Goal: Information Seeking & Learning: Learn about a topic

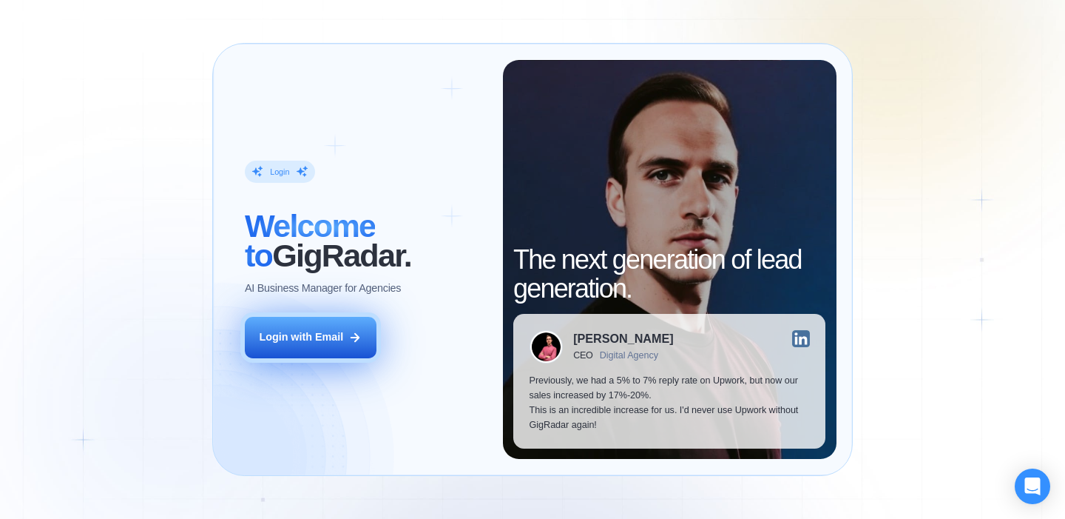
click at [287, 343] on div "Login with Email" at bounding box center [301, 337] width 84 height 15
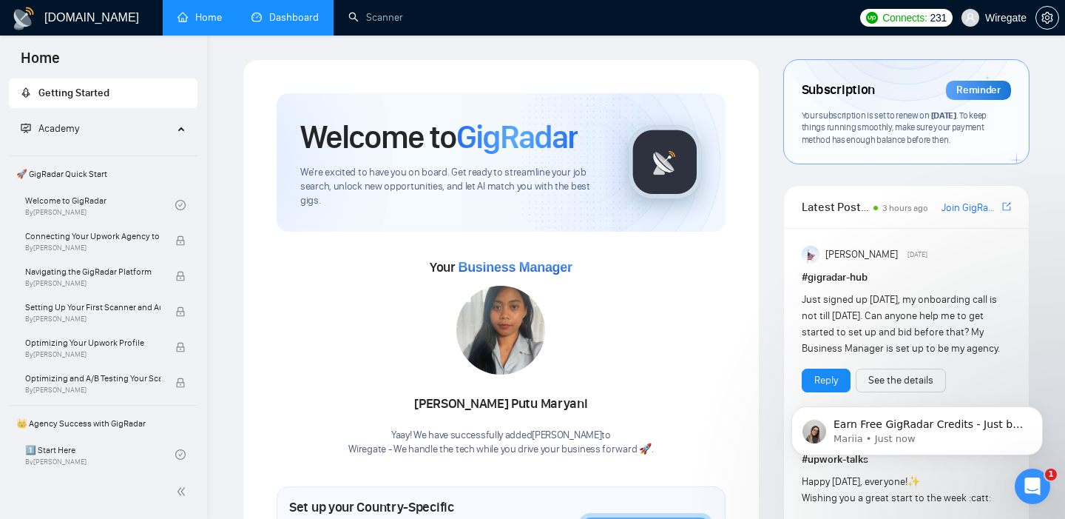
click at [291, 14] on link "Dashboard" at bounding box center [285, 17] width 67 height 13
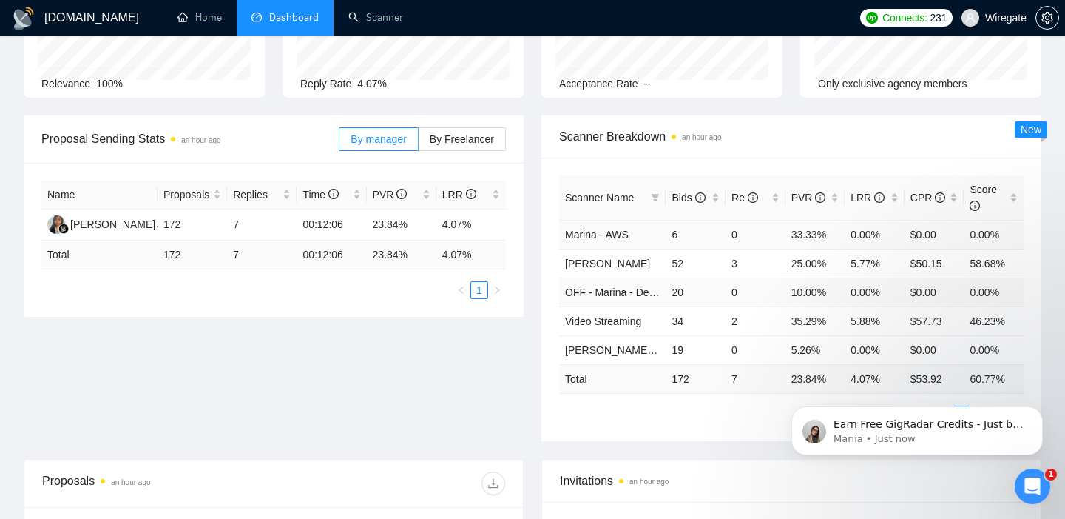
scroll to position [186, 0]
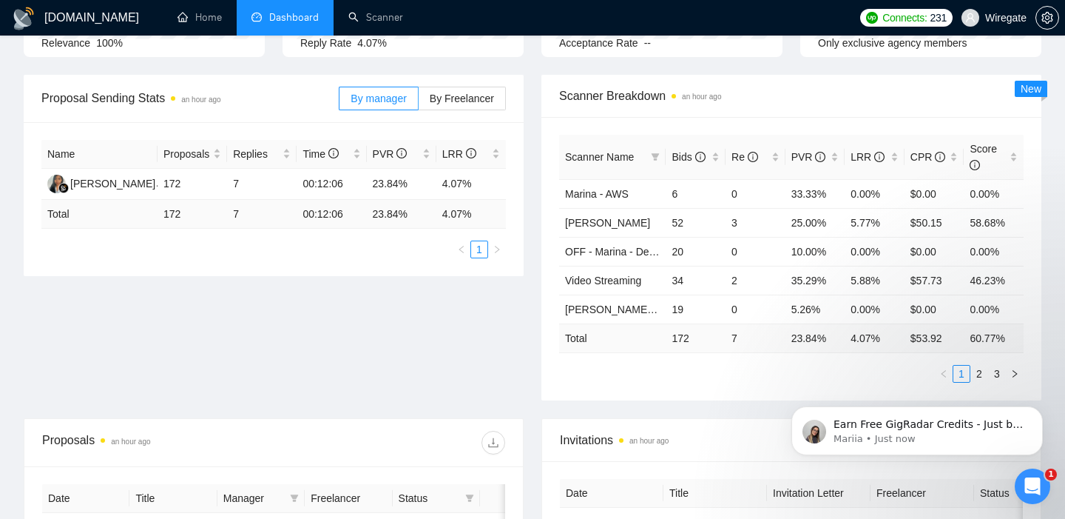
click at [977, 367] on link "2" at bounding box center [979, 373] width 16 height 16
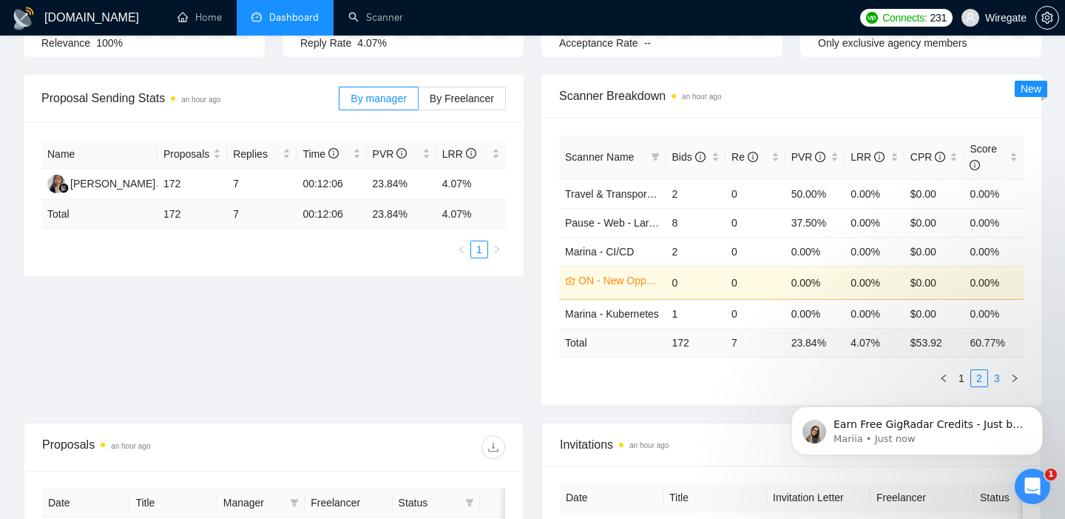
click at [997, 370] on link "3" at bounding box center [997, 378] width 16 height 16
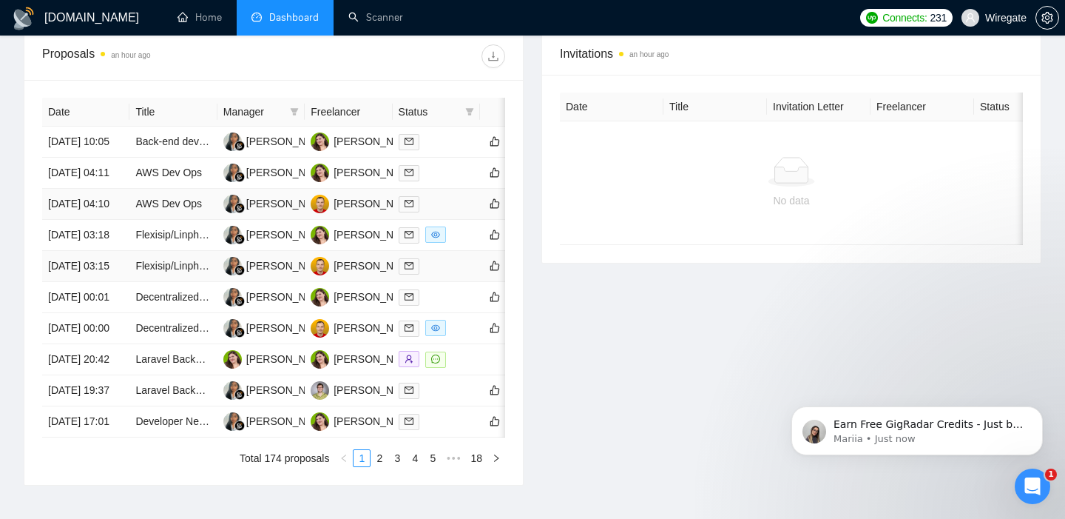
scroll to position [466, 0]
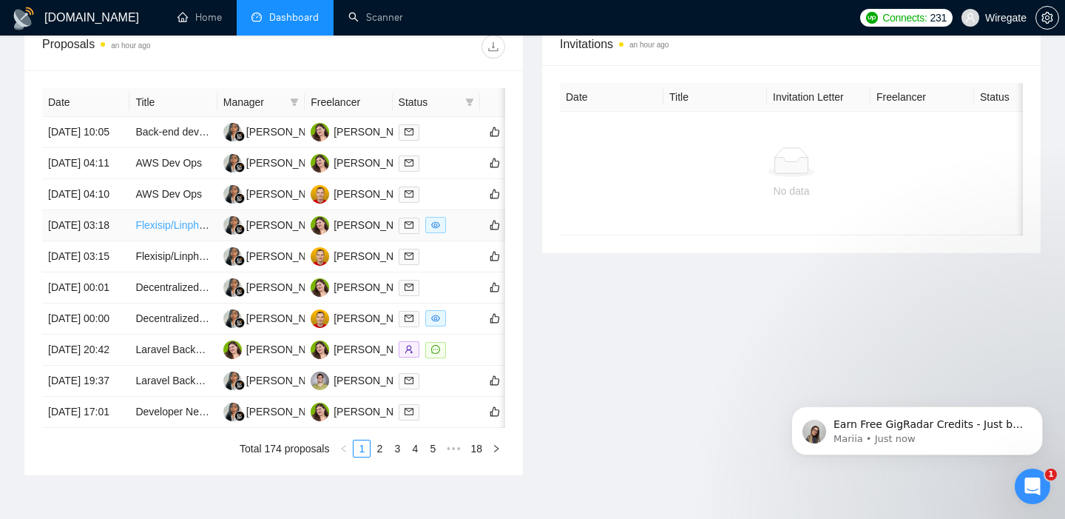
click at [166, 231] on link "Flexisip/Linphone Deployment AWS" at bounding box center [217, 225] width 164 height 12
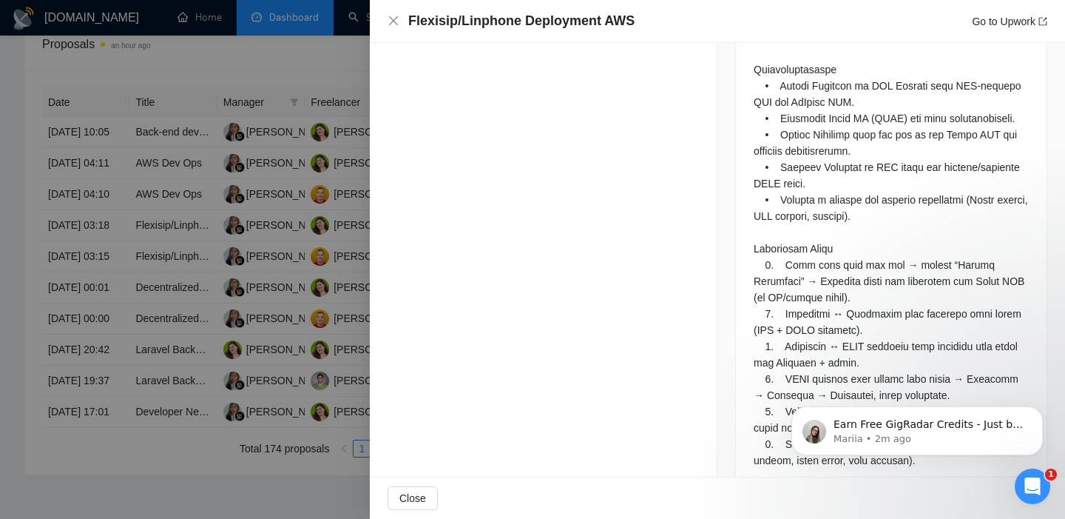
scroll to position [835, 0]
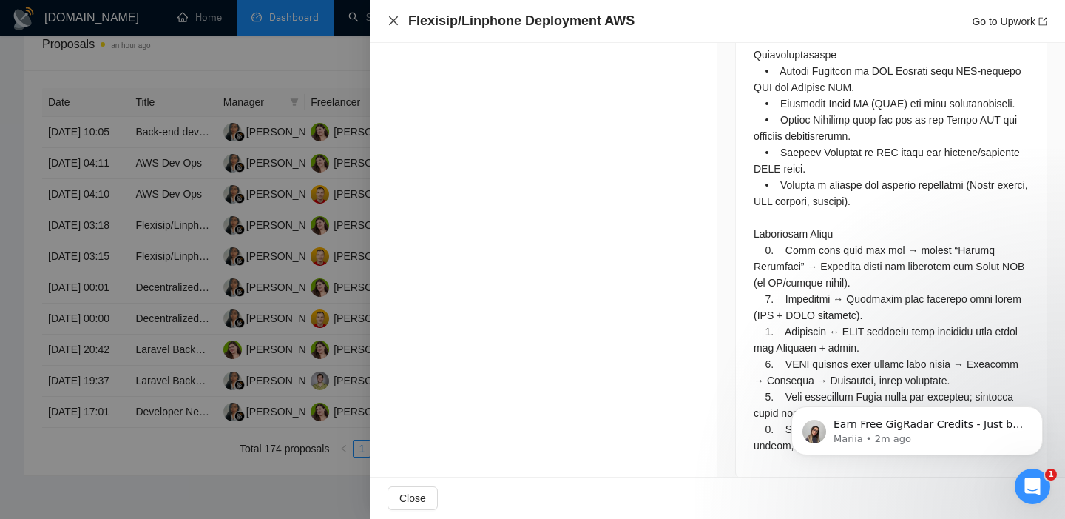
click at [394, 21] on icon "close" at bounding box center [393, 20] width 9 height 9
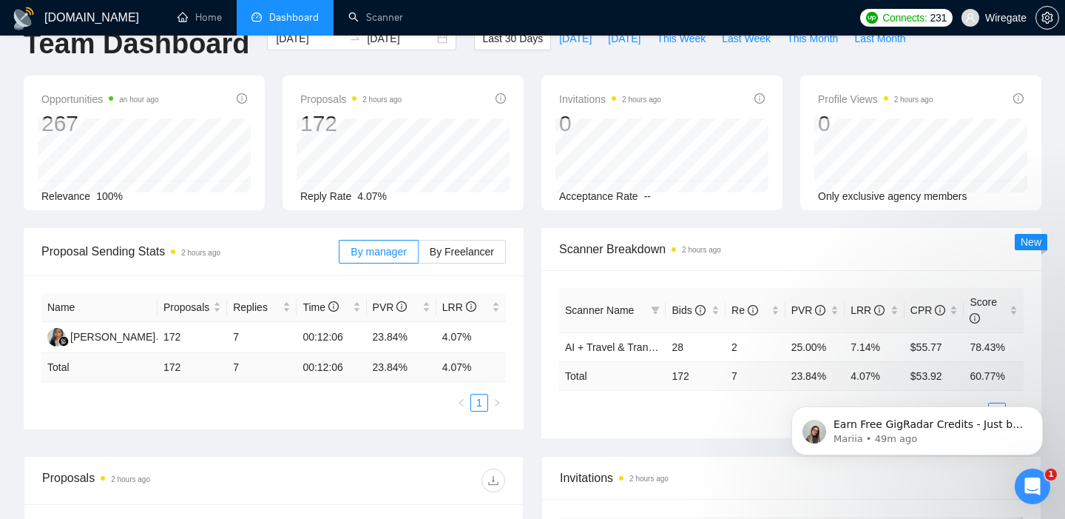
scroll to position [0, 0]
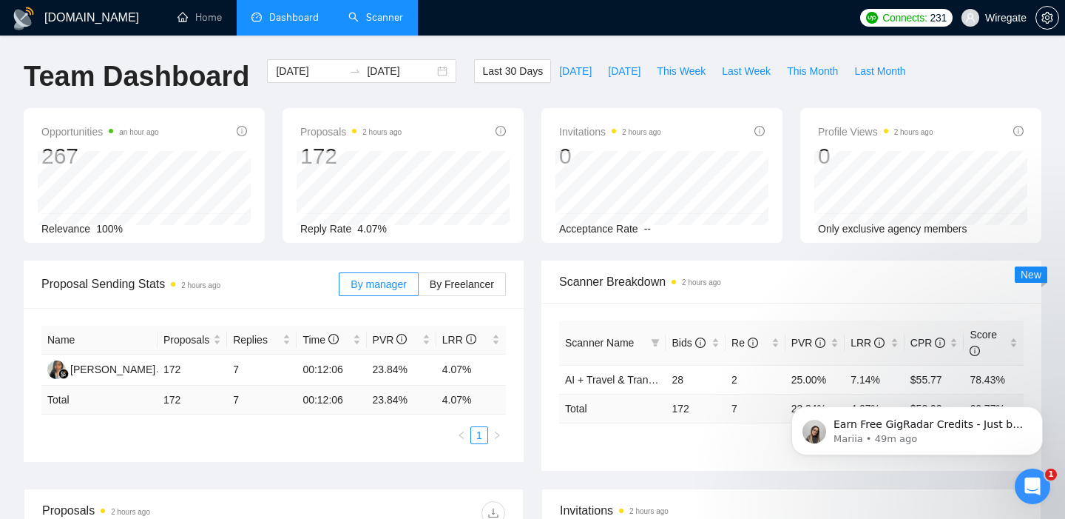
click at [376, 11] on link "Scanner" at bounding box center [375, 17] width 55 height 13
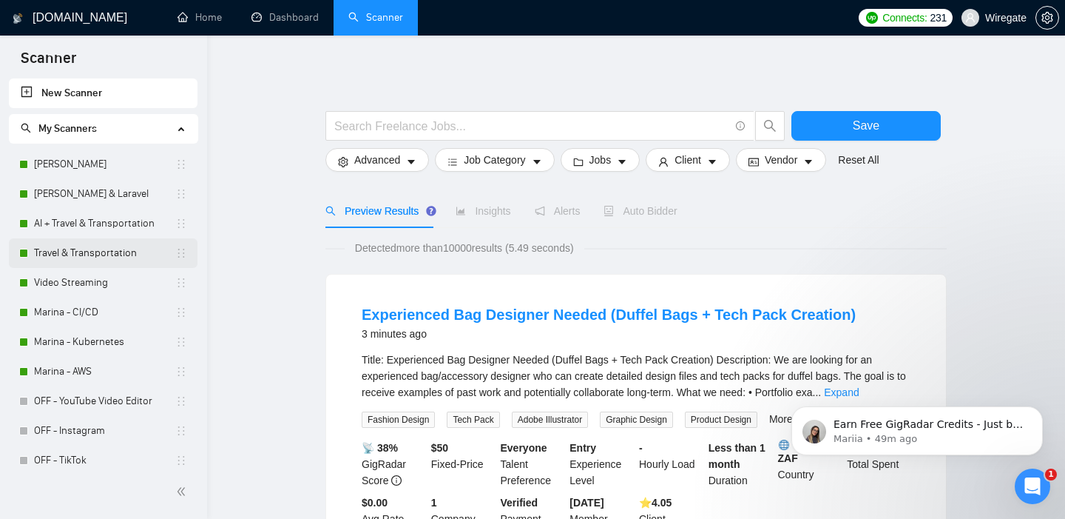
click at [71, 258] on link "Travel & Transportation" at bounding box center [104, 253] width 141 height 30
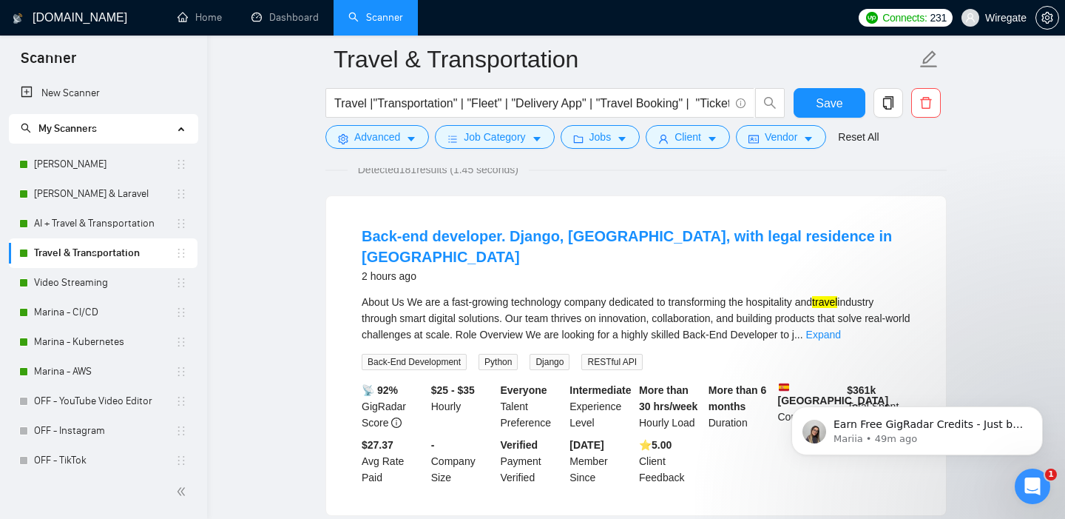
scroll to position [78, 0]
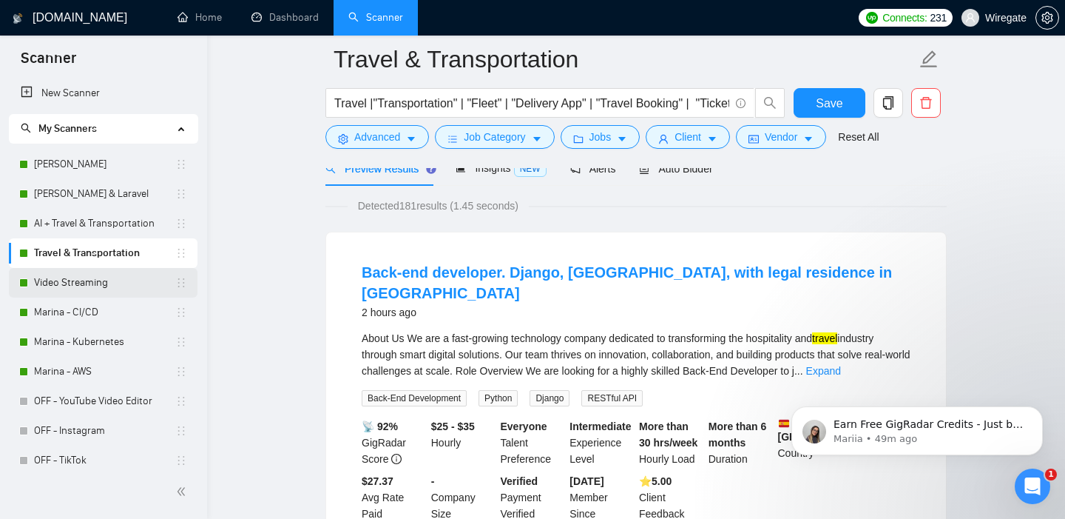
click at [79, 283] on link "Video Streaming" at bounding box center [104, 283] width 141 height 30
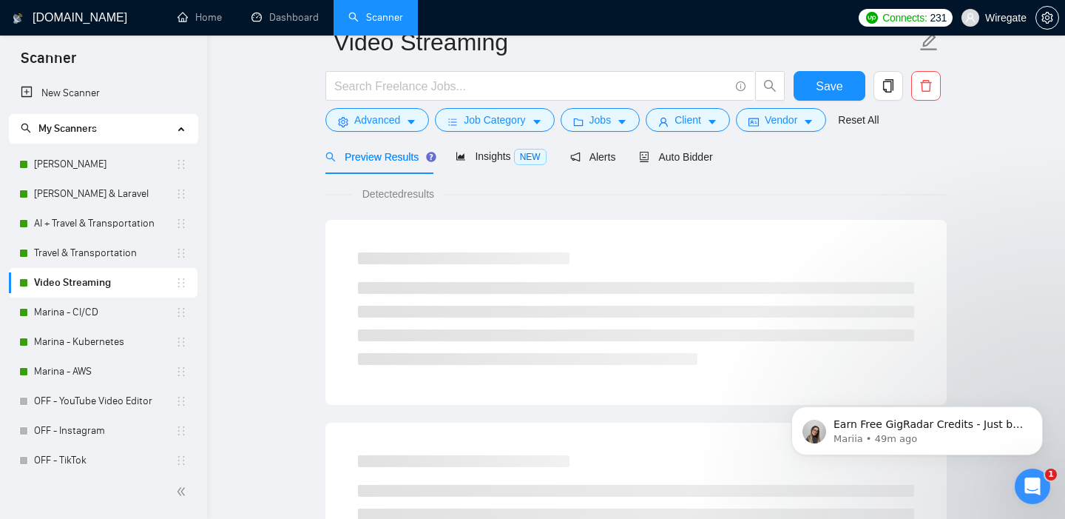
scroll to position [21, 0]
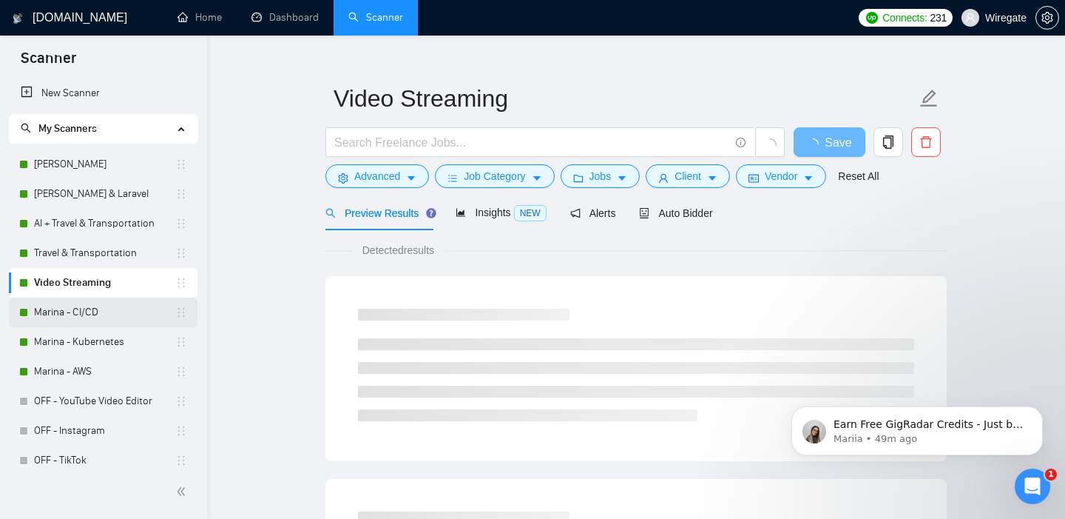
click at [62, 314] on link "Marina - CI/CD" at bounding box center [104, 312] width 141 height 30
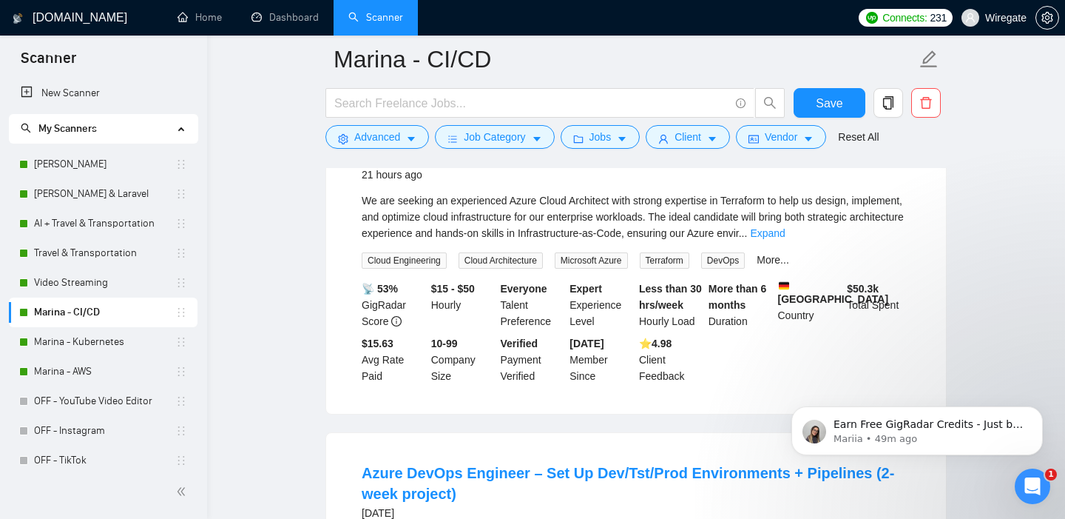
scroll to position [199, 0]
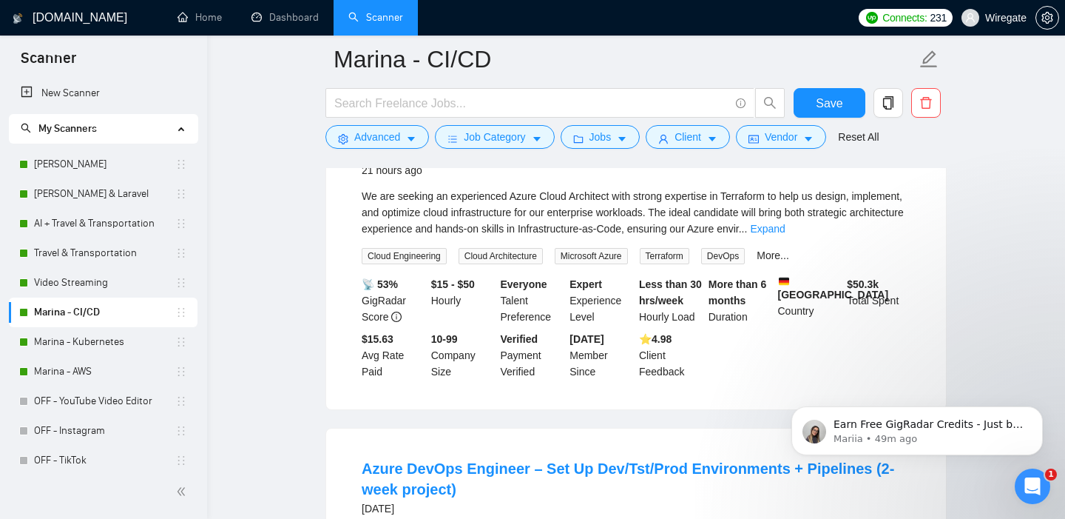
click at [785, 224] on link "Expand" at bounding box center [767, 229] width 35 height 12
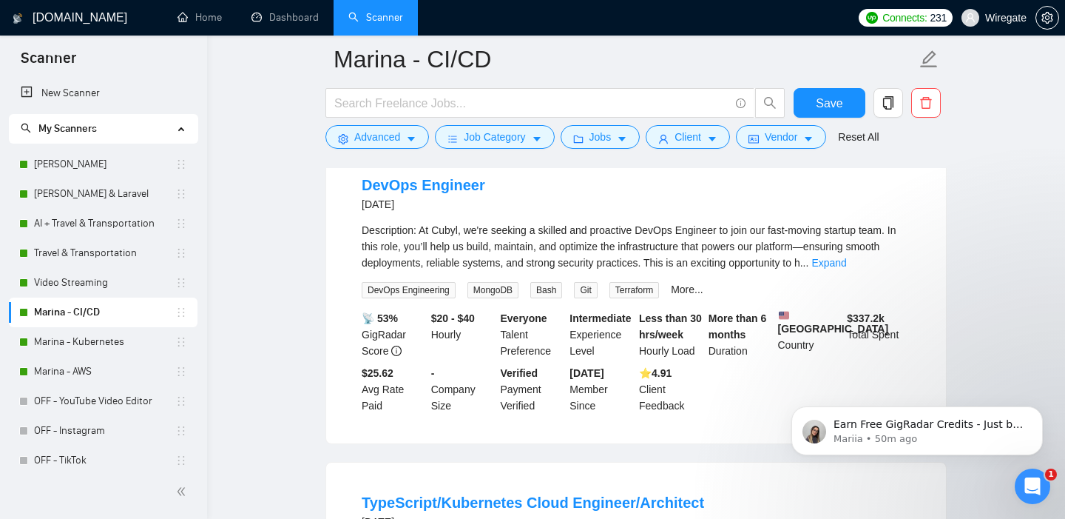
scroll to position [1084, 0]
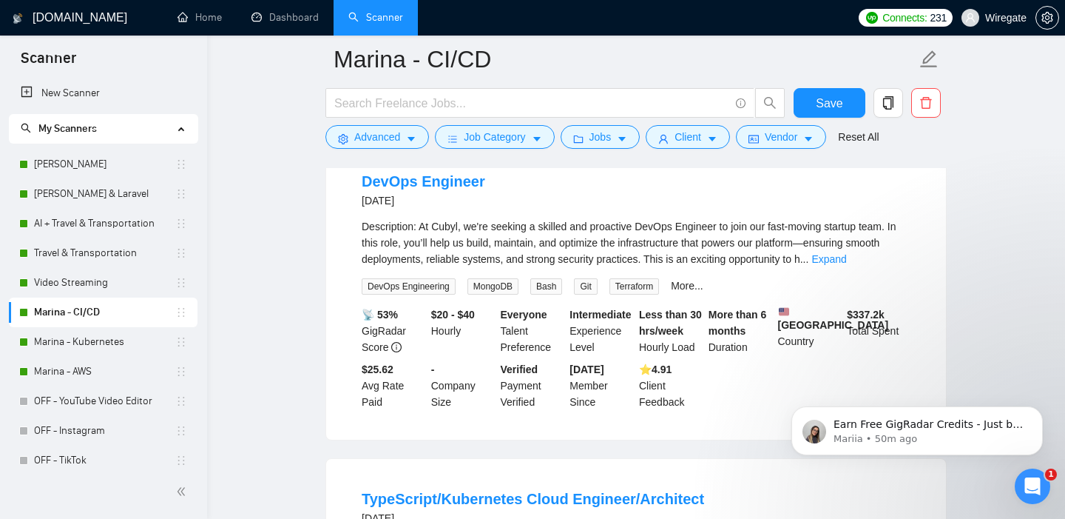
click at [881, 267] on div "Description: At Cubyl, we're seeking a skilled and proactive DevOps Engineer to…" at bounding box center [636, 242] width 549 height 49
click at [846, 265] on link "Expand" at bounding box center [829, 259] width 35 height 12
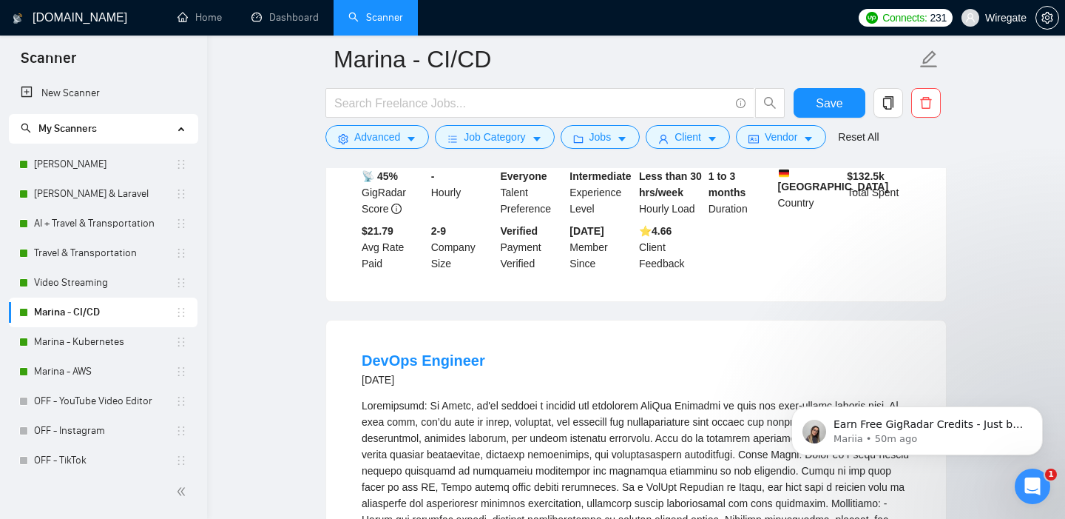
scroll to position [906, 0]
drag, startPoint x: 81, startPoint y: 344, endPoint x: 209, endPoint y: 314, distance: 131.5
click at [81, 344] on link "Marina - Kubernetes" at bounding box center [104, 342] width 141 height 30
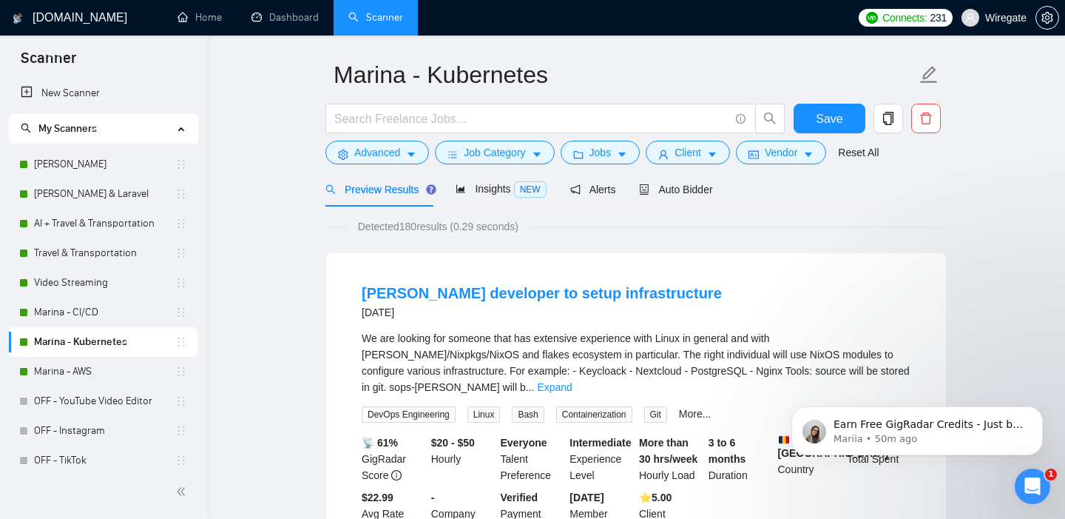
scroll to position [103, 0]
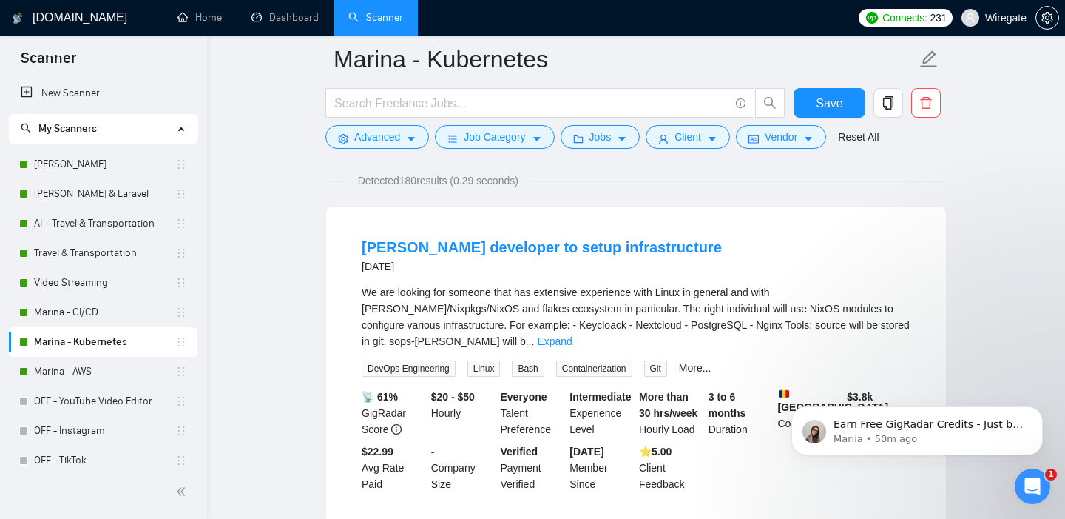
click at [572, 335] on link "Expand" at bounding box center [554, 341] width 35 height 12
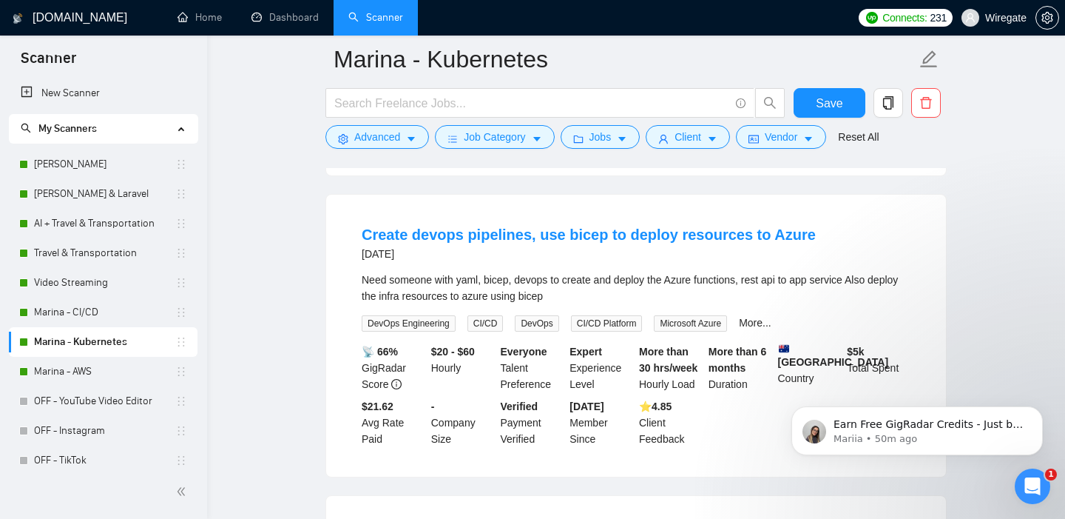
scroll to position [459, 0]
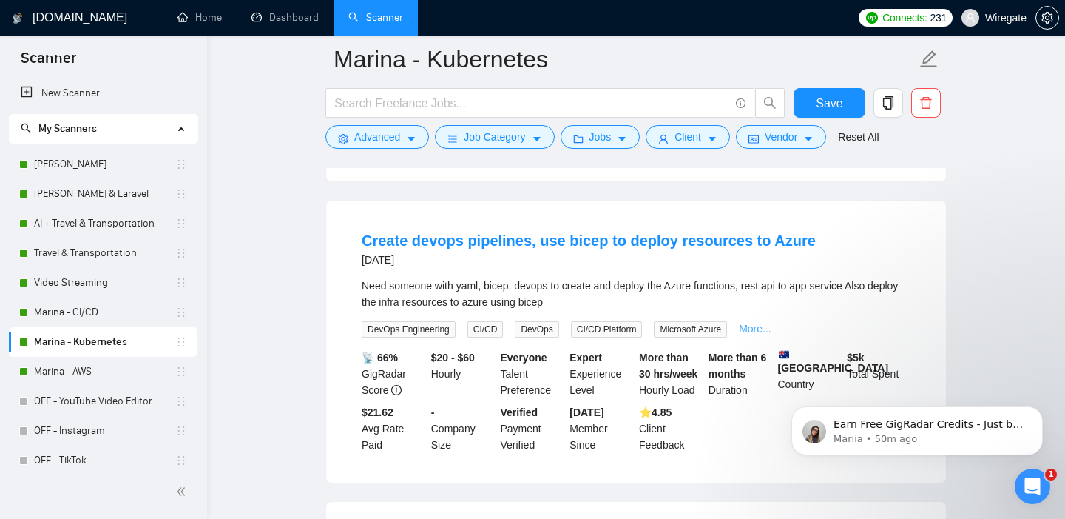
click at [765, 329] on link "More..." at bounding box center [755, 329] width 33 height 12
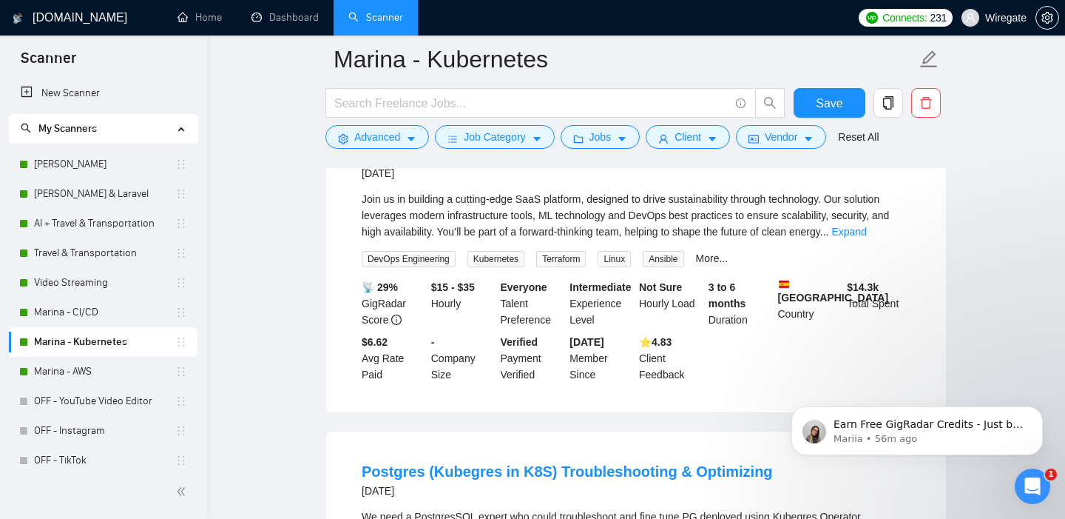
scroll to position [871, 0]
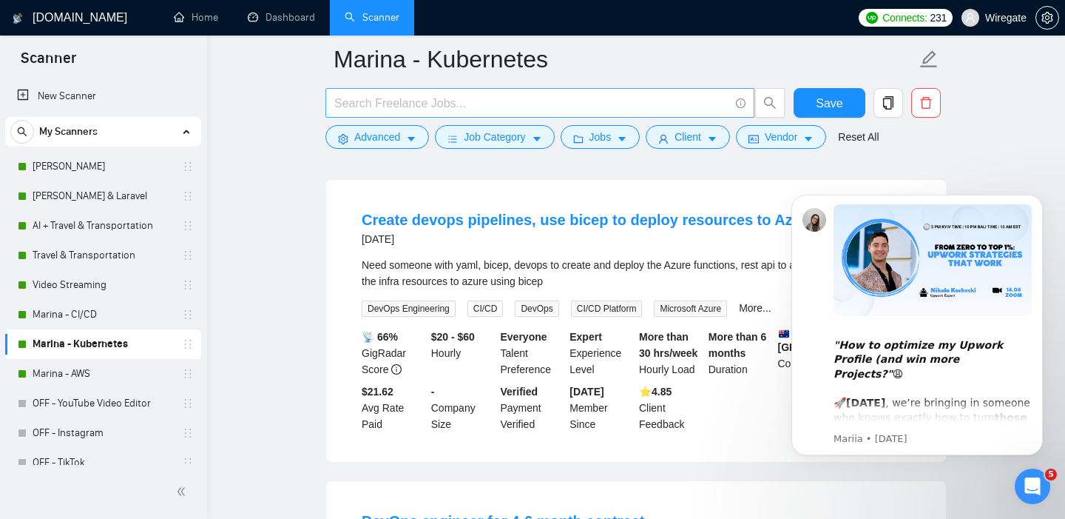
scroll to position [385, 0]
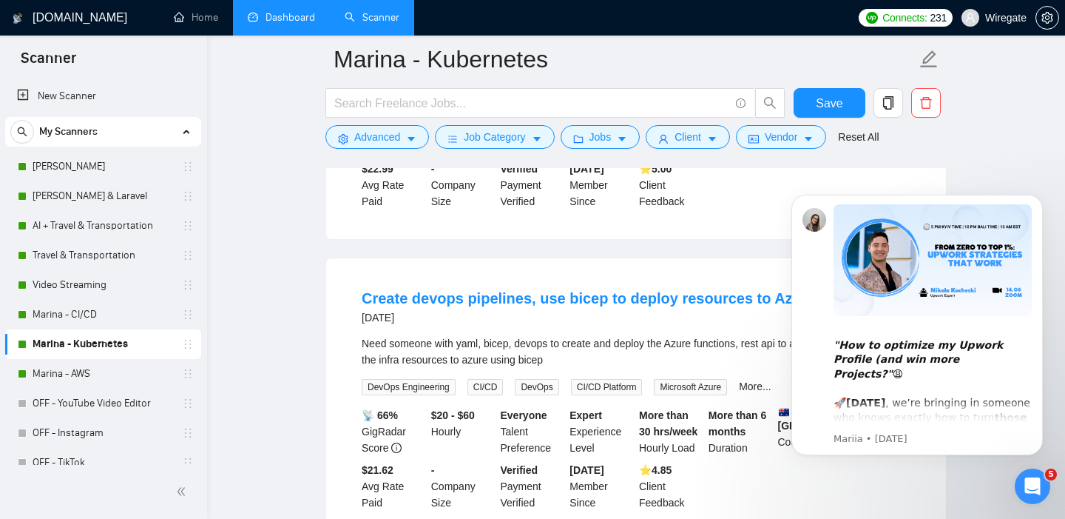
click at [295, 16] on link "Dashboard" at bounding box center [281, 17] width 67 height 13
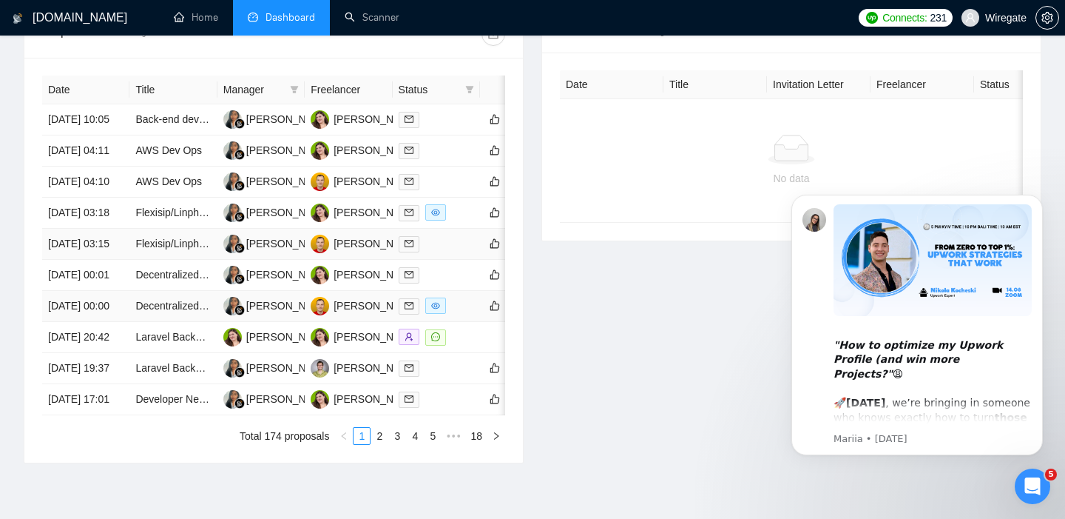
scroll to position [596, 0]
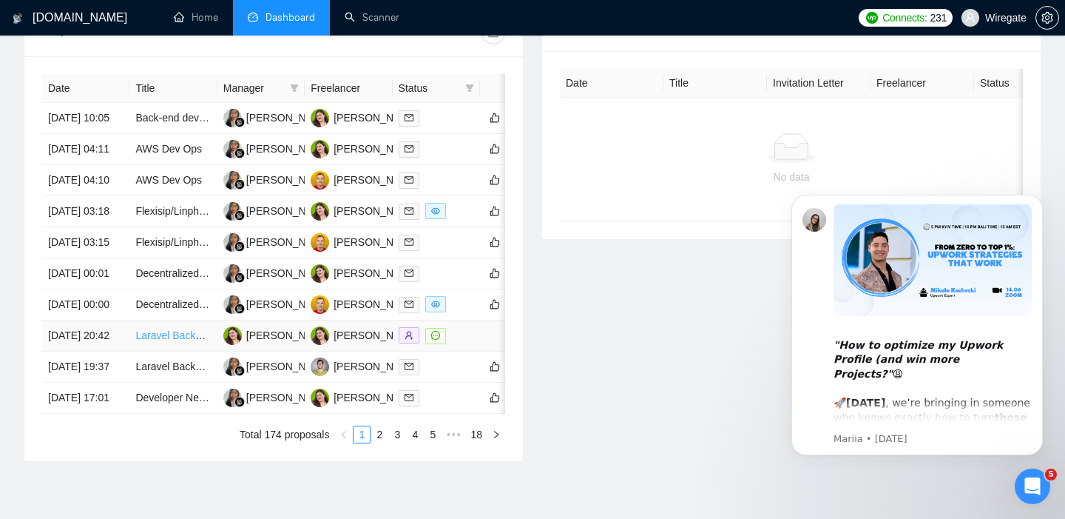
click at [163, 341] on link "Laravel Backend & Admin Panel (Nova) for Story Publishing App" at bounding box center [282, 335] width 295 height 12
